Goal: Task Accomplishment & Management: Manage account settings

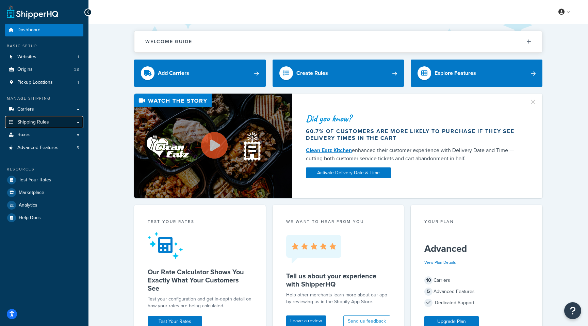
click at [63, 121] on link "Shipping Rules" at bounding box center [44, 122] width 78 height 13
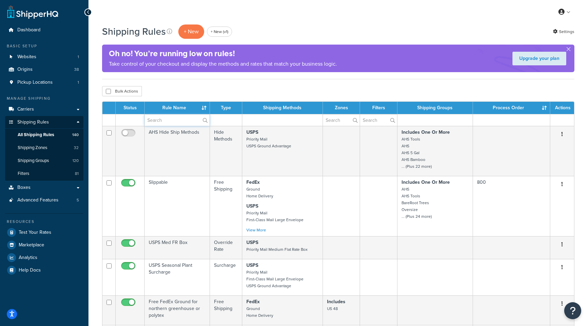
click at [160, 120] on input "text" at bounding box center [177, 120] width 65 height 12
paste input "[PERSON_NAME]'s Annuals and Seed Packs"
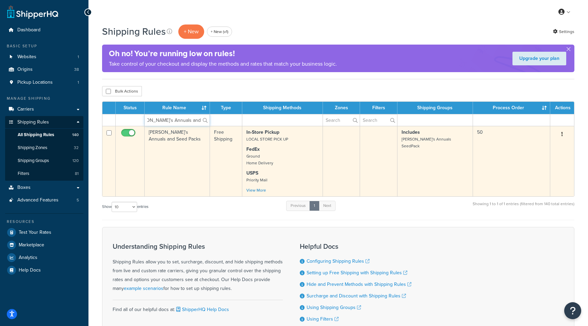
type input "Annie's Annuals and Seed Packs"
click at [191, 157] on td "Annie's Annuals and Seed Packs" at bounding box center [177, 161] width 65 height 70
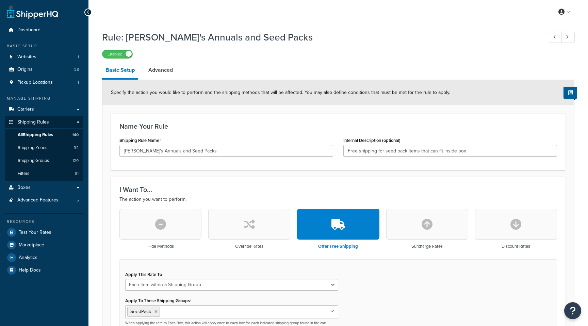
select select "ITEM"
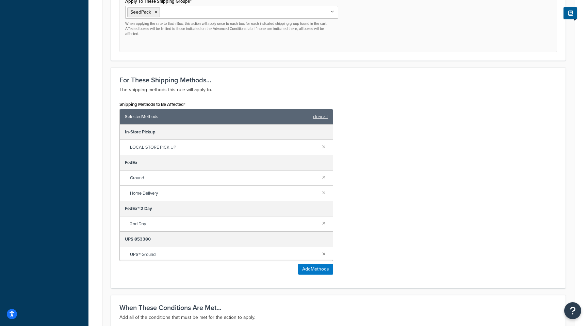
scroll to position [306, 0]
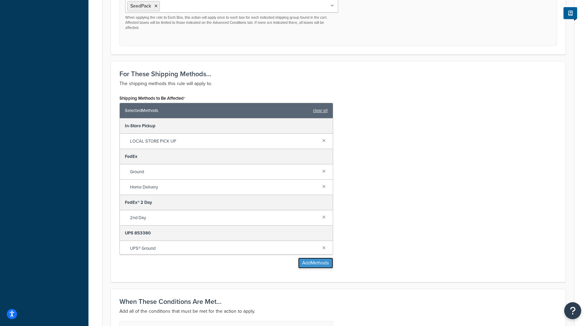
click at [315, 263] on button "Add Methods" at bounding box center [315, 263] width 35 height 11
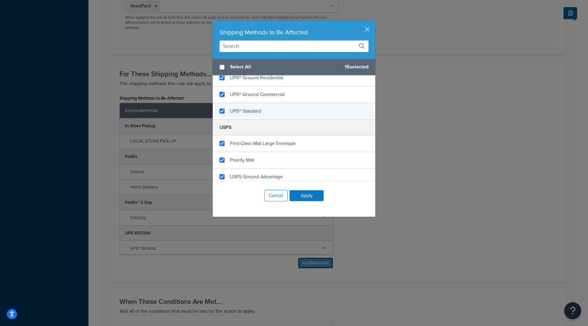
scroll to position [452, 0]
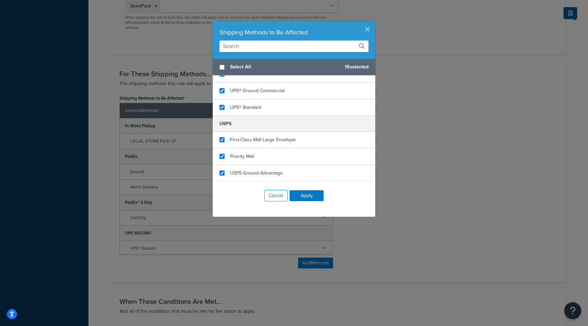
click at [374, 22] on button "button" at bounding box center [375, 22] width 2 height 2
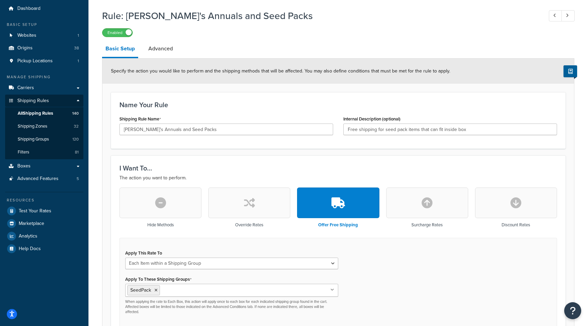
scroll to position [0, 0]
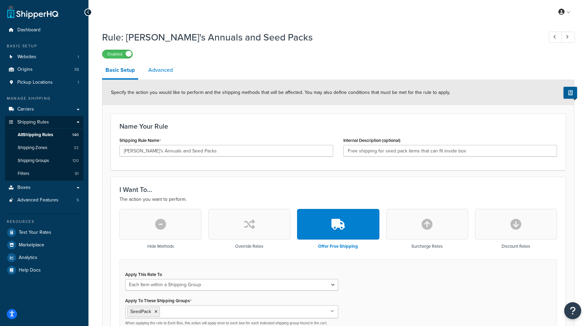
click at [169, 71] on link "Advanced" at bounding box center [160, 70] width 31 height 16
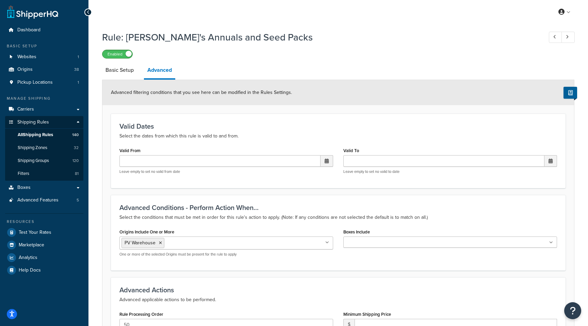
click at [129, 56] on span at bounding box center [129, 54] width 6 height 6
click at [129, 56] on label "Disabled" at bounding box center [117, 54] width 30 height 8
click at [122, 55] on label "Enabled" at bounding box center [117, 54] width 30 height 8
click at [125, 53] on label "Disabled" at bounding box center [117, 54] width 30 height 8
click at [124, 55] on label "Enabled" at bounding box center [117, 54] width 30 height 8
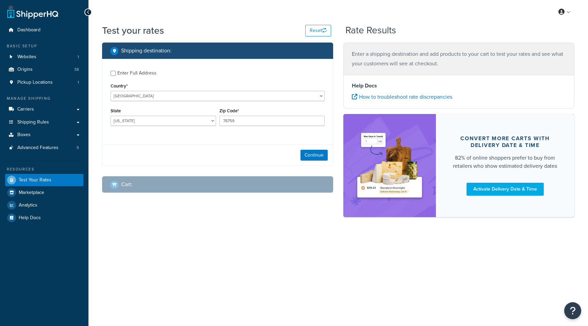
select select "[GEOGRAPHIC_DATA]"
checkbox input "true"
select select "WA"
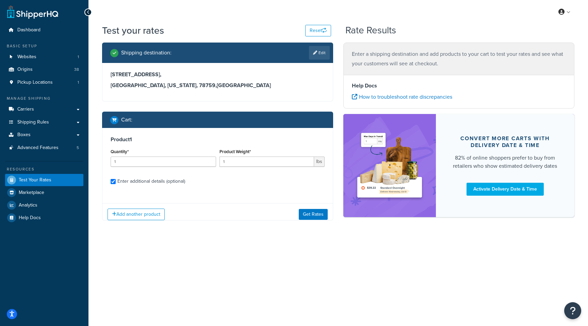
checkbox input "true"
type input "4"
type input "1.1"
select select "84863"
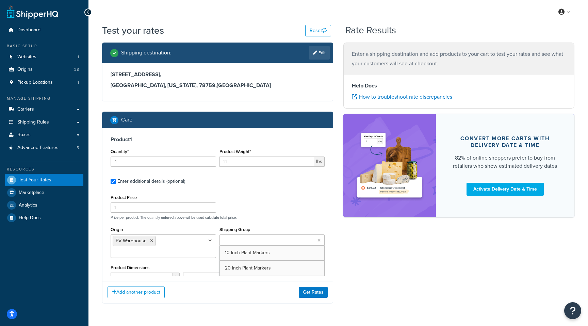
scroll to position [128, 0]
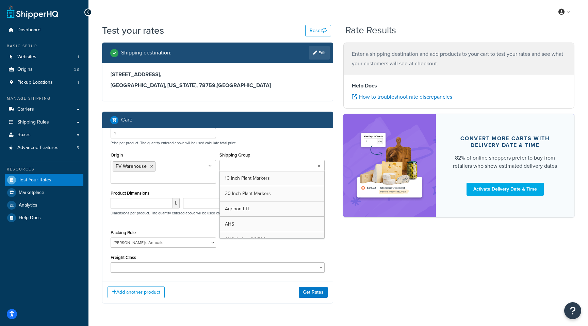
type input "5"
type input "0.02"
select select "65279"
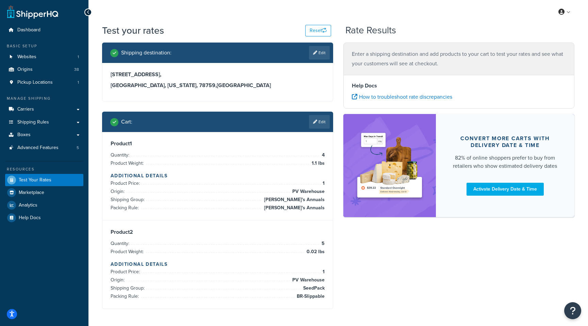
scroll to position [0, 0]
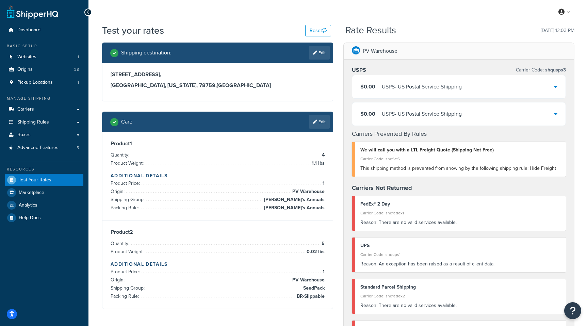
click at [399, 92] on div "$0.00 USPS - US Postal Service Shipping" at bounding box center [458, 86] width 213 height 23
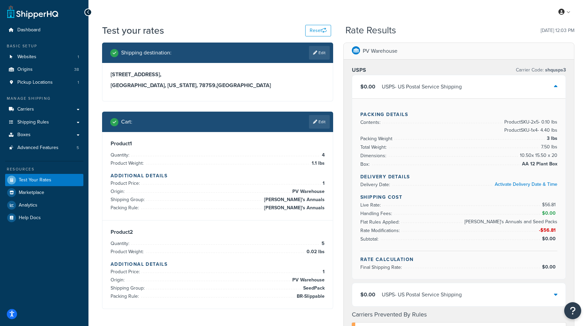
click at [425, 91] on div "USPS - US Postal Service Shipping" at bounding box center [422, 87] width 80 height 10
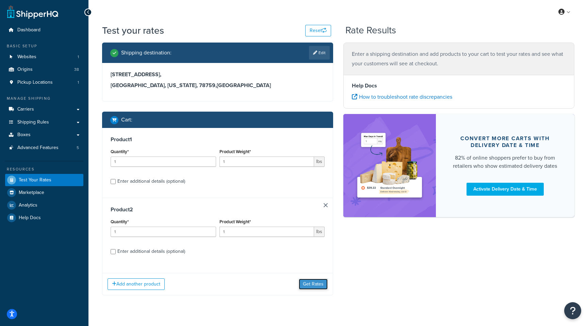
click at [315, 284] on button "Get Rates" at bounding box center [313, 284] width 29 height 11
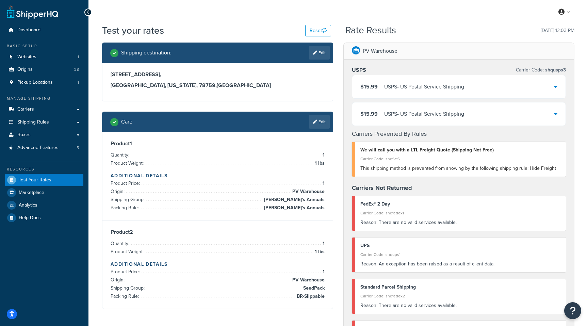
click at [434, 90] on div "USPS - US Postal Service Shipping" at bounding box center [424, 87] width 80 height 10
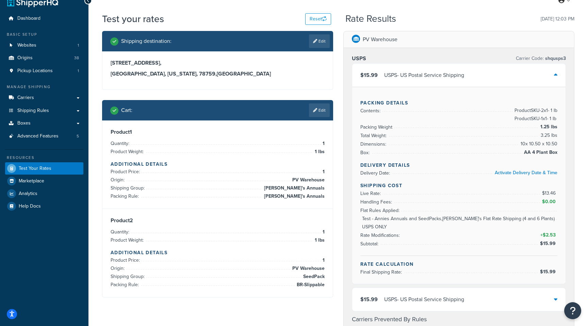
scroll to position [15, 0]
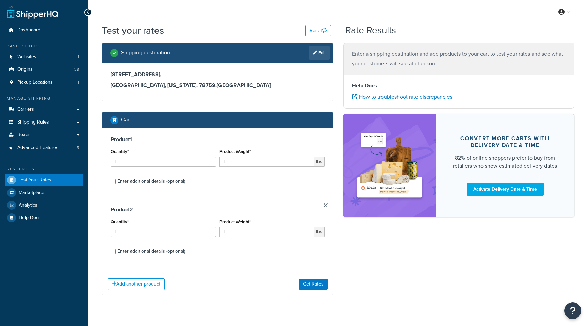
scroll to position [14, 0]
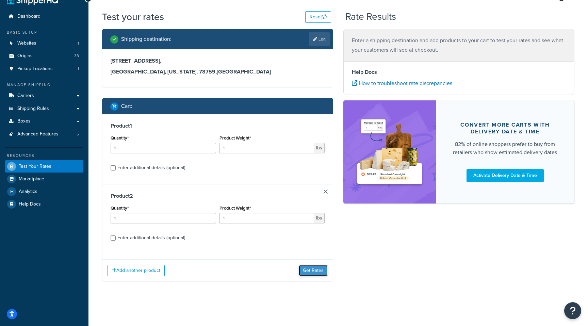
click at [309, 268] on button "Get Rates" at bounding box center [313, 270] width 29 height 11
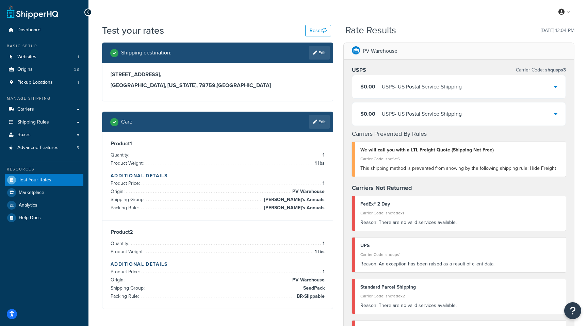
click at [421, 90] on div "USPS - US Postal Service Shipping" at bounding box center [422, 87] width 80 height 10
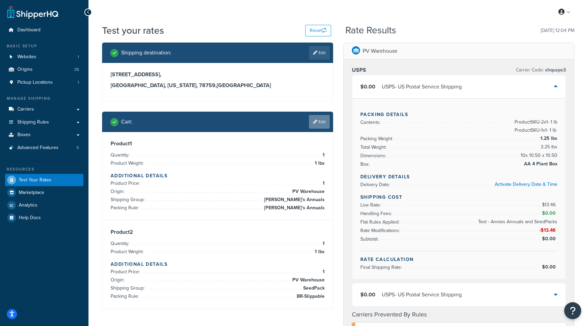
click at [317, 124] on link "Edit" at bounding box center [319, 122] width 21 height 14
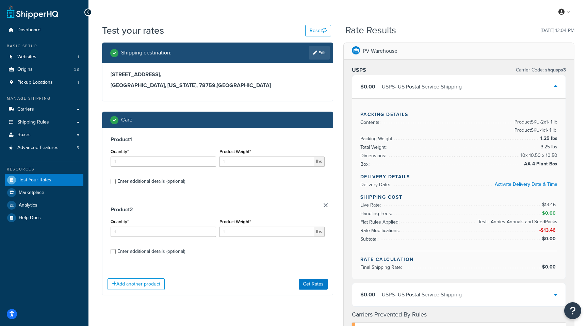
click at [155, 254] on div "Enter additional details (optional)" at bounding box center [151, 252] width 68 height 10
click at [116, 254] on input "Enter additional details (optional)" at bounding box center [113, 251] width 5 height 5
checkbox input "true"
select select "84863"
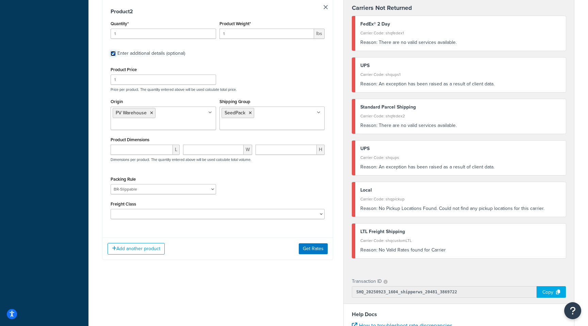
scroll to position [362, 0]
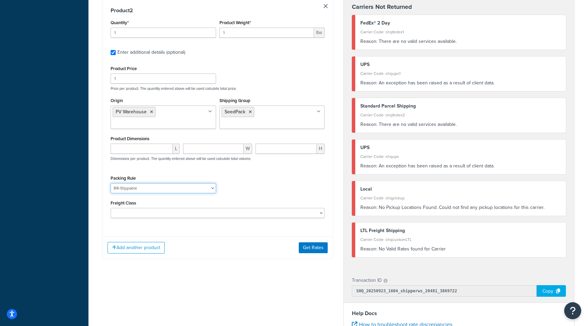
click at [169, 190] on select "1 Gallon 10 Inch Plant Markers 20 Inch Plant Markers AHS 4 claw GO500 AHS 5 Gal…" at bounding box center [164, 188] width 106 height 10
select select "23050"
click at [111, 185] on select "1 Gallon 10 Inch Plant Markers 20 Inch Plant Markers AHS 4 claw GO500 AHS 5 Gal…" at bounding box center [164, 188] width 106 height 10
click at [308, 247] on button "Get Rates" at bounding box center [313, 247] width 29 height 11
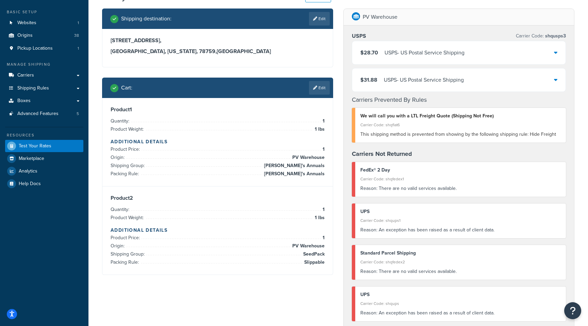
scroll to position [0, 0]
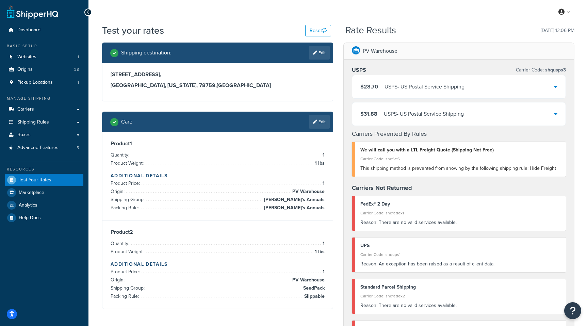
click at [404, 96] on div "$28.70 USPS - US Postal Service Shipping" at bounding box center [458, 86] width 213 height 23
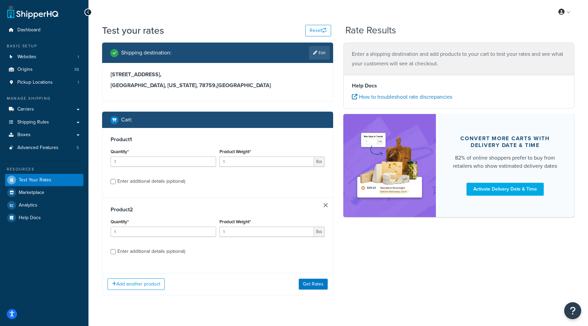
click at [325, 204] on link at bounding box center [326, 205] width 4 height 4
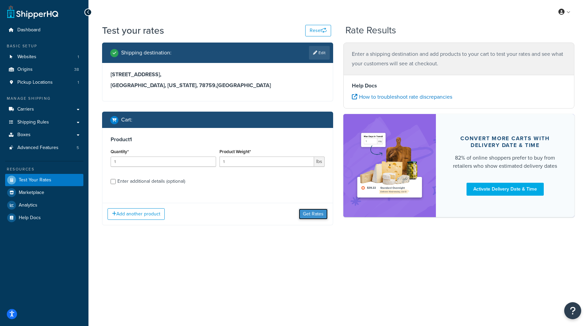
click at [315, 218] on button "Get Rates" at bounding box center [313, 214] width 29 height 11
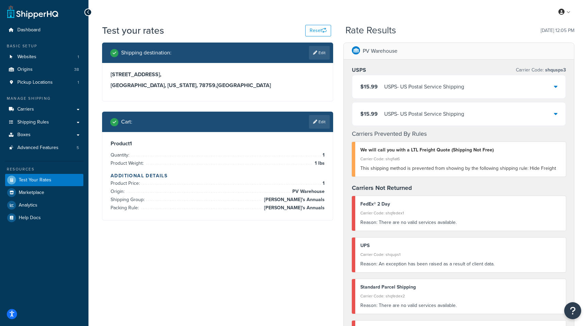
click at [430, 89] on div "USPS - US Postal Service Shipping" at bounding box center [424, 87] width 80 height 10
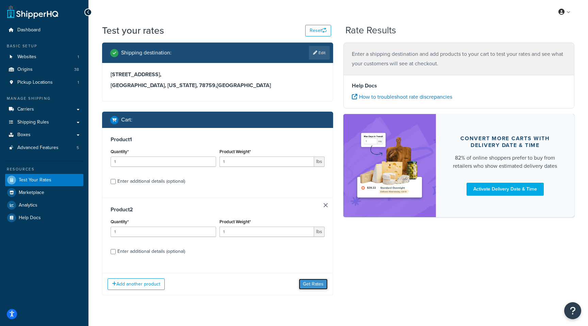
click at [305, 285] on button "Get Rates" at bounding box center [313, 284] width 29 height 11
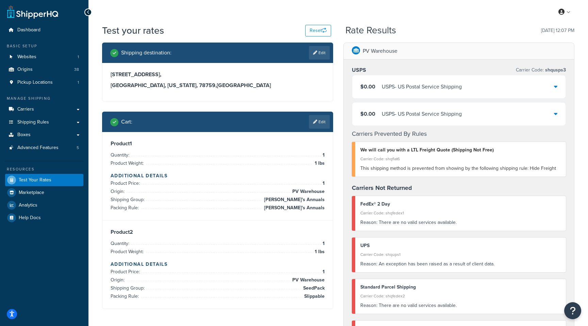
click at [471, 94] on div "$0.00 USPS - US Postal Service Shipping" at bounding box center [458, 86] width 213 height 23
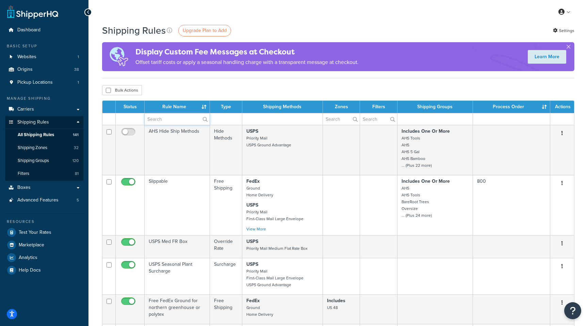
click at [165, 119] on input "text" at bounding box center [177, 119] width 65 height 12
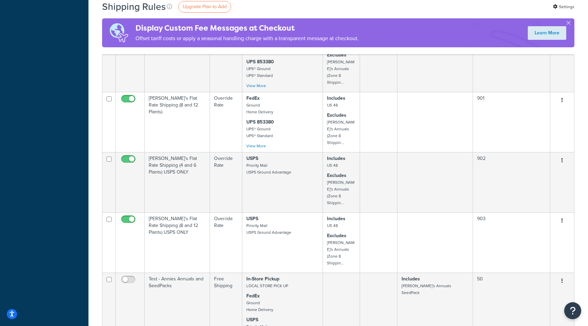
scroll to position [423, 0]
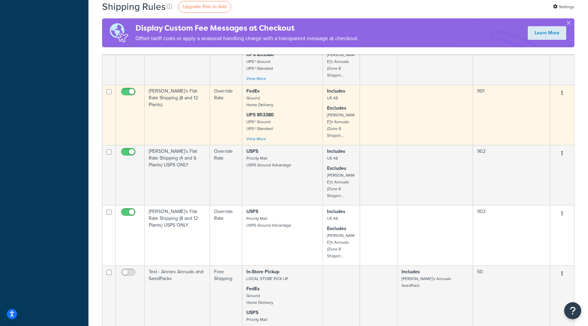
type input "[PERSON_NAME]"
click at [295, 121] on p "UPS 853380 UPS® Ground UPS® Standard" at bounding box center [282, 122] width 73 height 20
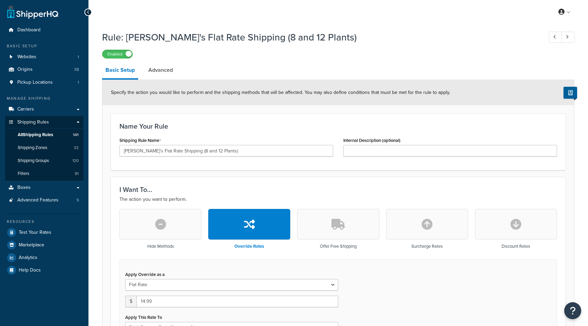
select select "BOX"
click at [172, 71] on link "Advanced" at bounding box center [160, 70] width 31 height 16
